Goal: Transaction & Acquisition: Subscribe to service/newsletter

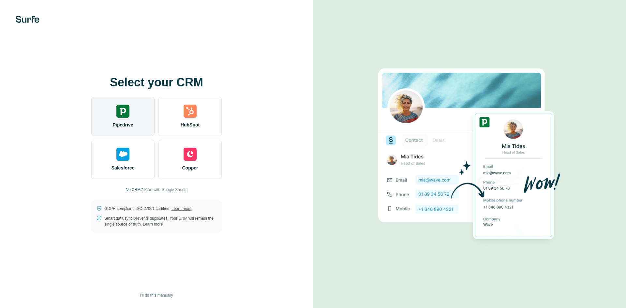
click at [123, 122] on span "Pipedrive" at bounding box center [122, 125] width 21 height 7
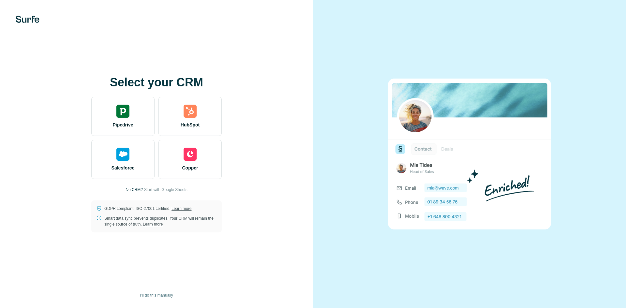
click at [127, 187] on p "No CRM?" at bounding box center [134, 190] width 17 height 6
click at [170, 191] on span "Start with Google Sheets" at bounding box center [165, 190] width 43 height 6
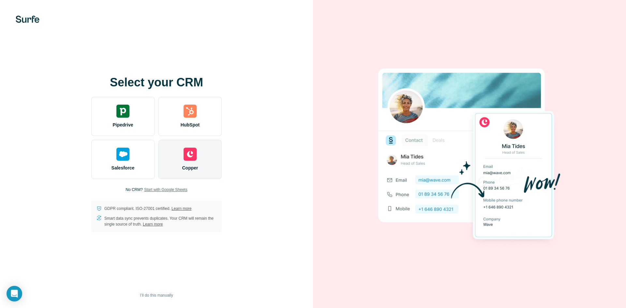
click at [199, 146] on div "Copper" at bounding box center [189, 159] width 63 height 39
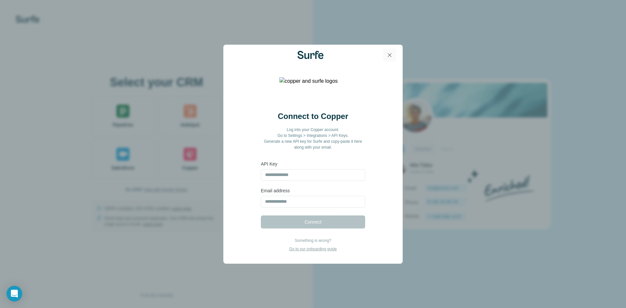
click at [390, 55] on icon "button" at bounding box center [390, 55] width 4 height 4
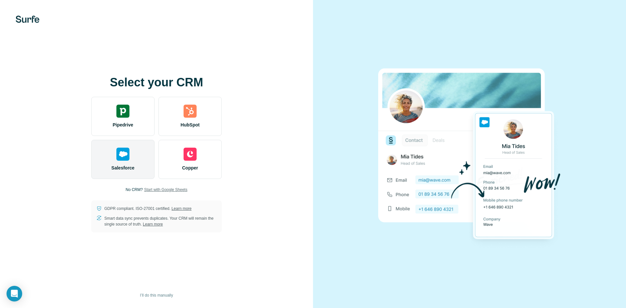
click at [126, 157] on img at bounding box center [122, 154] width 13 height 13
